Goal: Find specific page/section: Find specific page/section

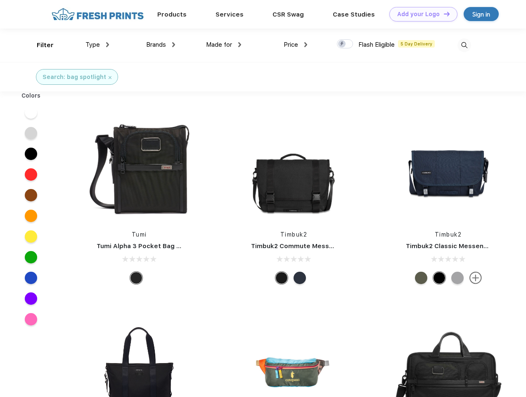
click at [421, 14] on link "Add your Logo Design Tool" at bounding box center [424, 14] width 68 height 14
click at [0, 0] on div "Design Tool" at bounding box center [0, 0] width 0 height 0
click at [443, 14] on link "Add your Logo Design Tool" at bounding box center [424, 14] width 68 height 14
click at [40, 45] on div "Filter" at bounding box center [45, 45] width 17 height 10
click at [98, 45] on span "Type" at bounding box center [93, 44] width 14 height 7
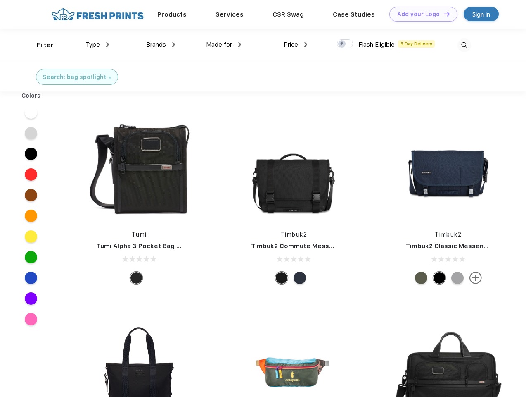
click at [161, 45] on span "Brands" at bounding box center [156, 44] width 20 height 7
click at [224, 45] on span "Made for" at bounding box center [219, 44] width 26 height 7
click at [296, 45] on span "Price" at bounding box center [291, 44] width 14 height 7
click at [345, 44] on div at bounding box center [345, 43] width 16 height 9
click at [343, 44] on input "checkbox" at bounding box center [339, 41] width 5 height 5
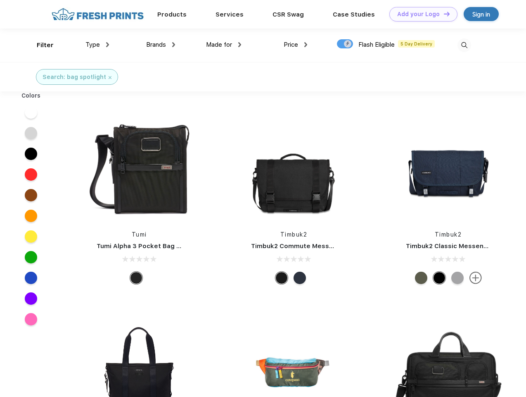
click at [464, 45] on img at bounding box center [465, 45] width 14 height 14
